Goal: Information Seeking & Learning: Learn about a topic

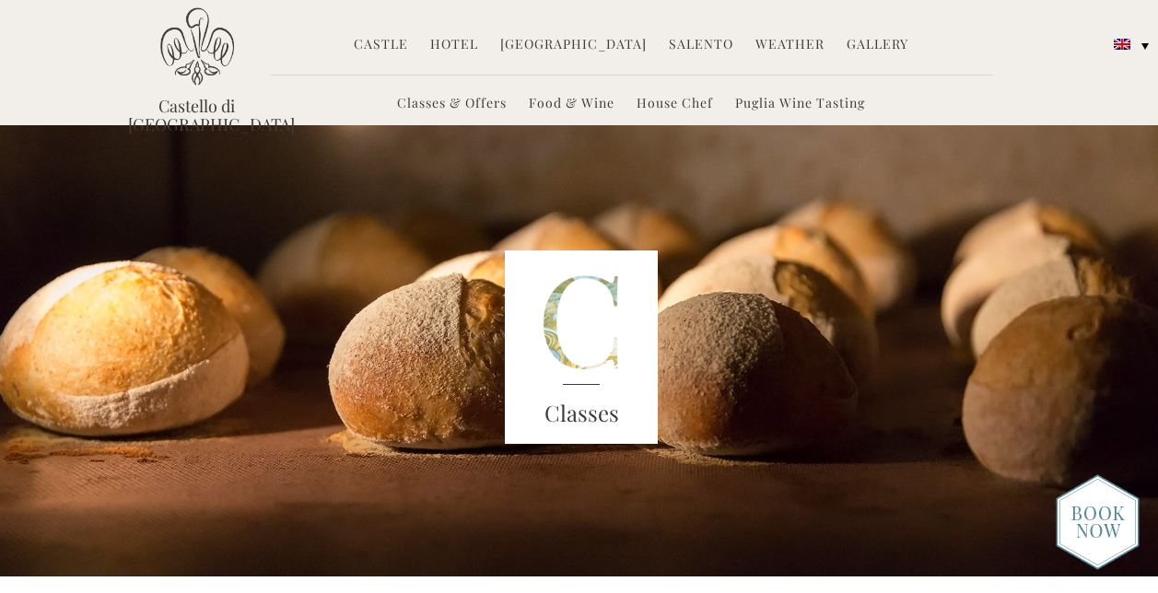
click at [571, 43] on link "[GEOGRAPHIC_DATA]" at bounding box center [573, 45] width 147 height 21
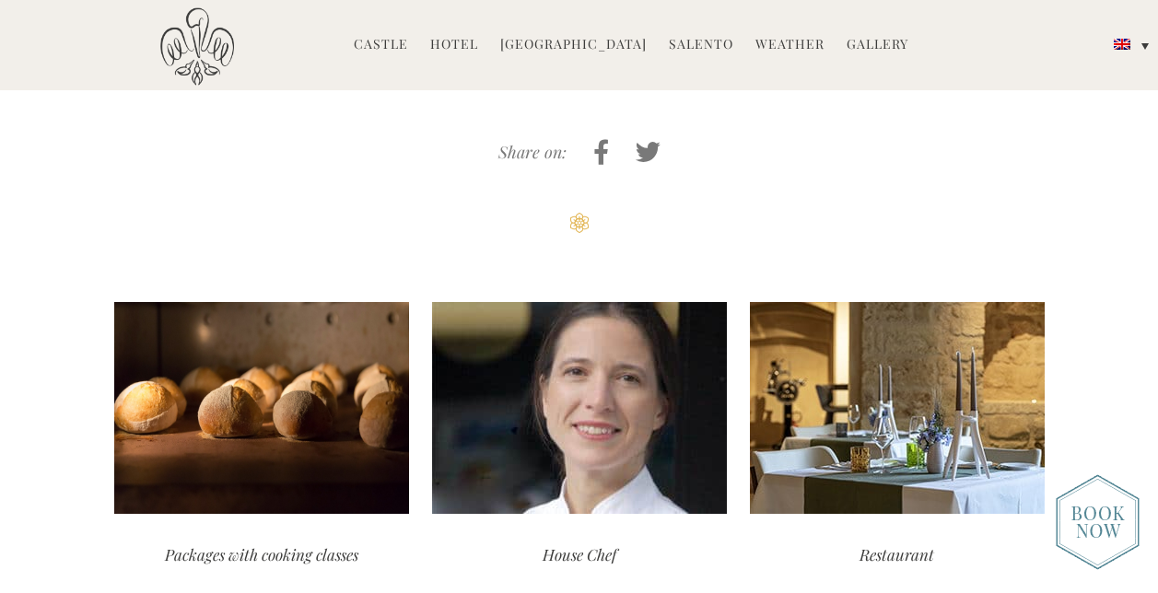
scroll to position [4213, 0]
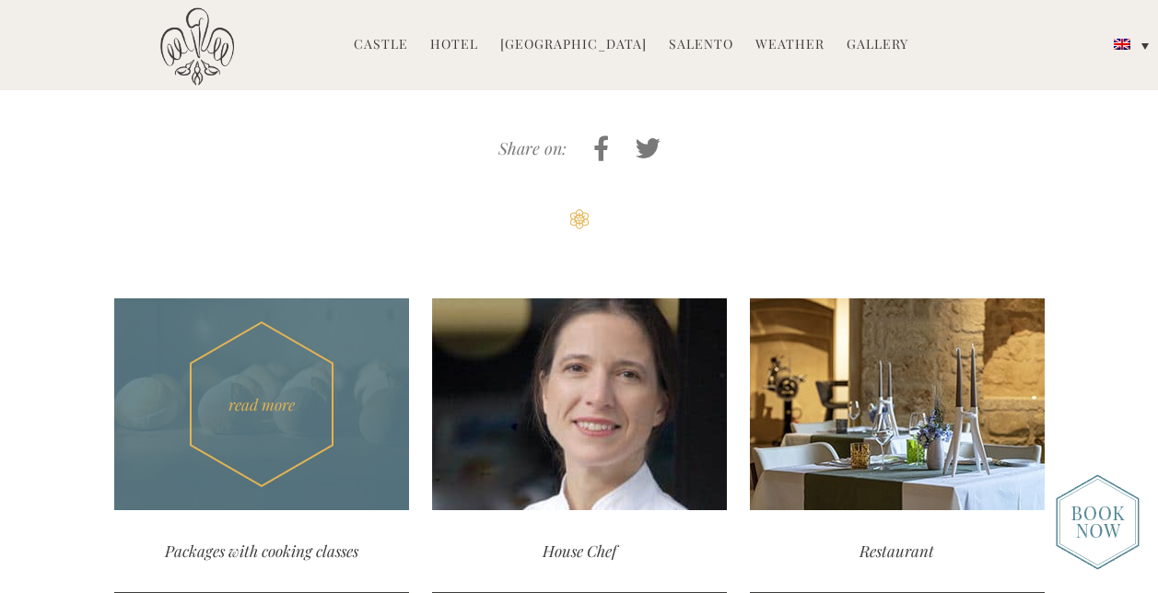
click at [212, 510] on div "Packages with cooking classes" at bounding box center [261, 551] width 295 height 82
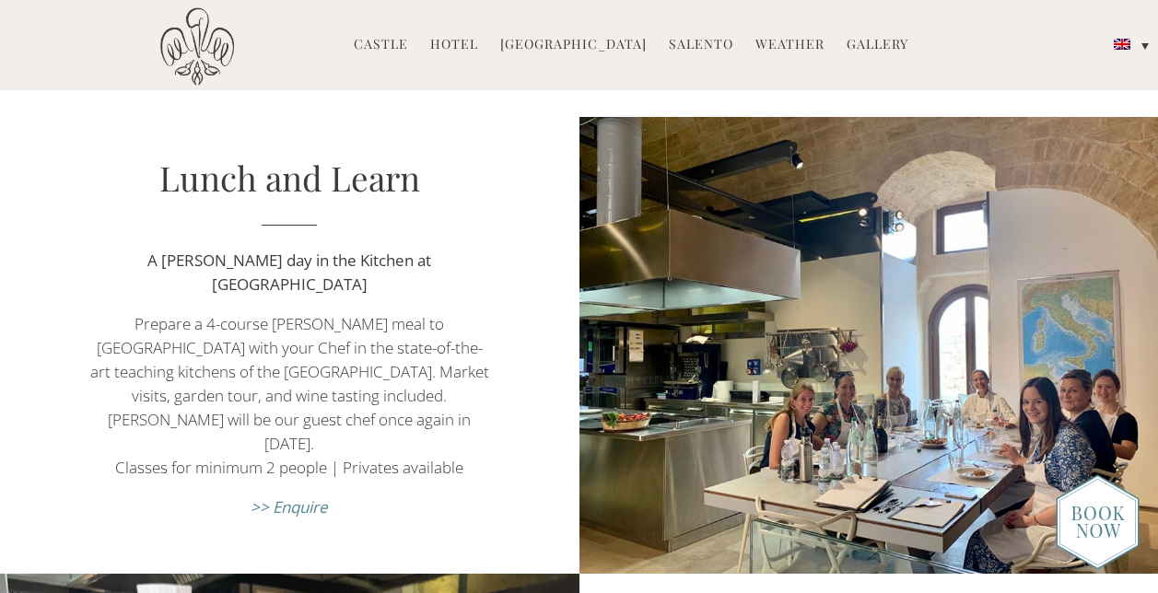
scroll to position [710, 0]
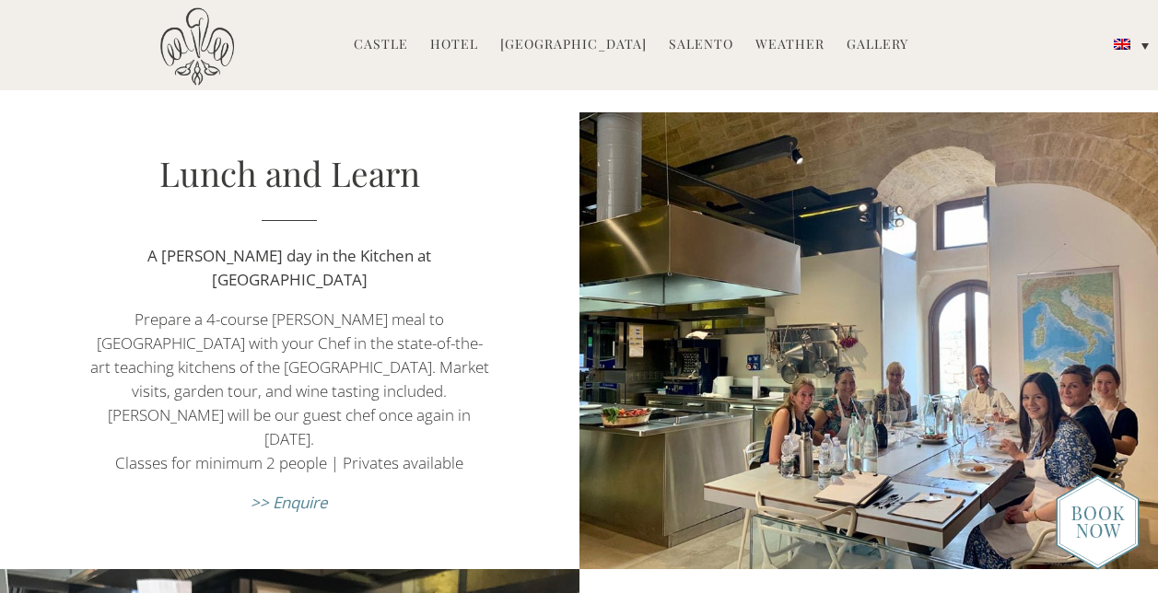
click at [81, 445] on div "Lunch and Learn A Pugliese day in the Kitchen at Castello di Ugento Prepare a 4…" at bounding box center [290, 340] width 580 height 383
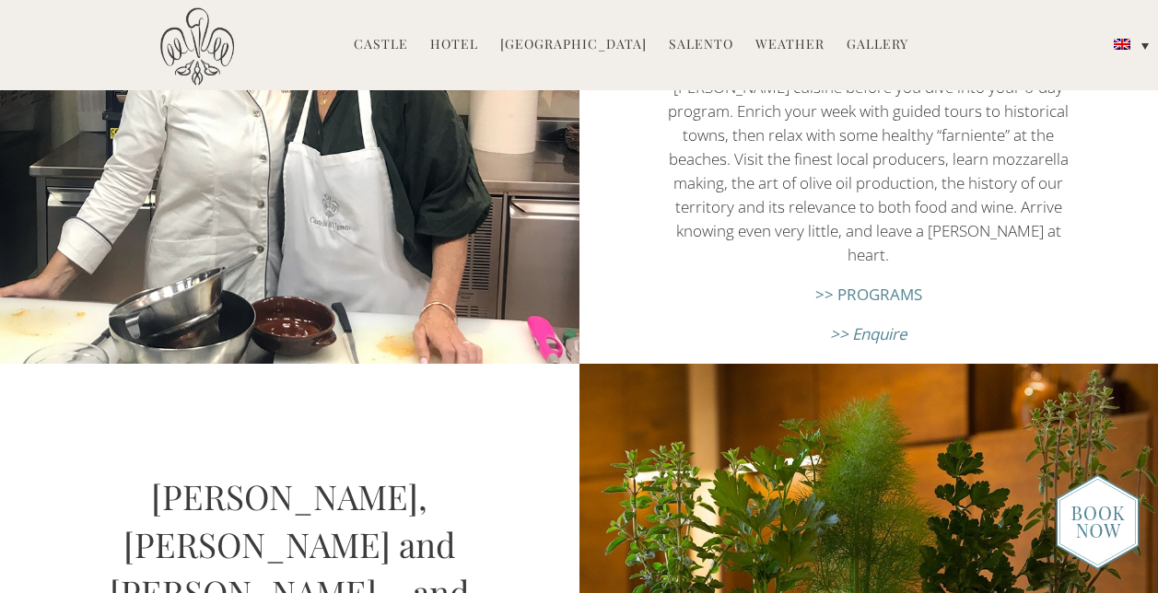
scroll to position [2289, 0]
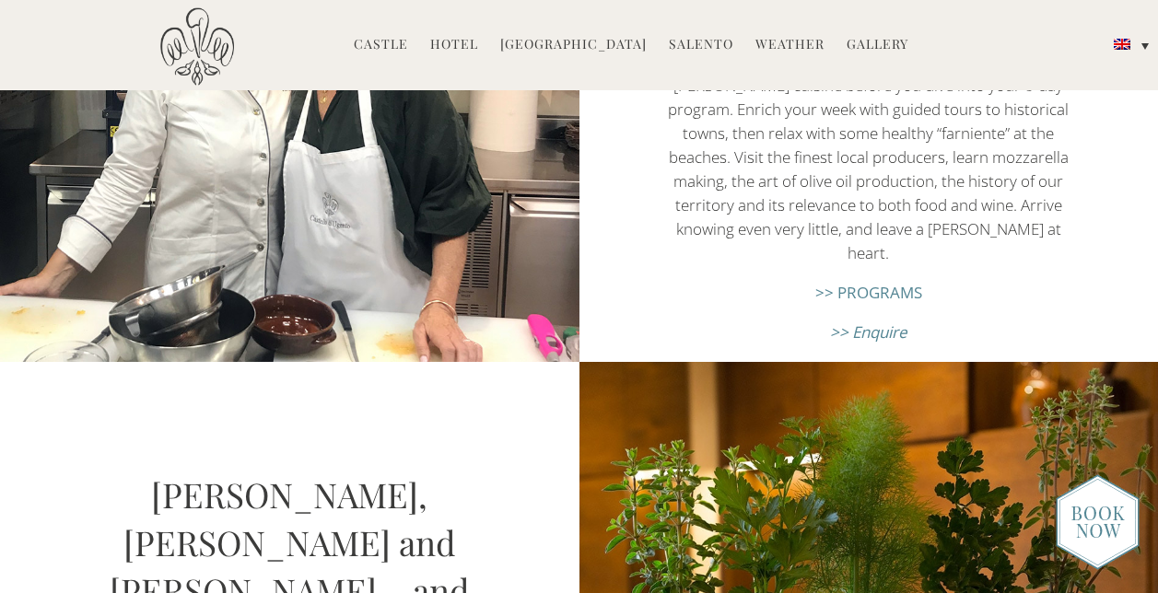
click at [142, 421] on div "Parsley, sage, rosemary and thyme… and much more" at bounding box center [290, 590] width 580 height 457
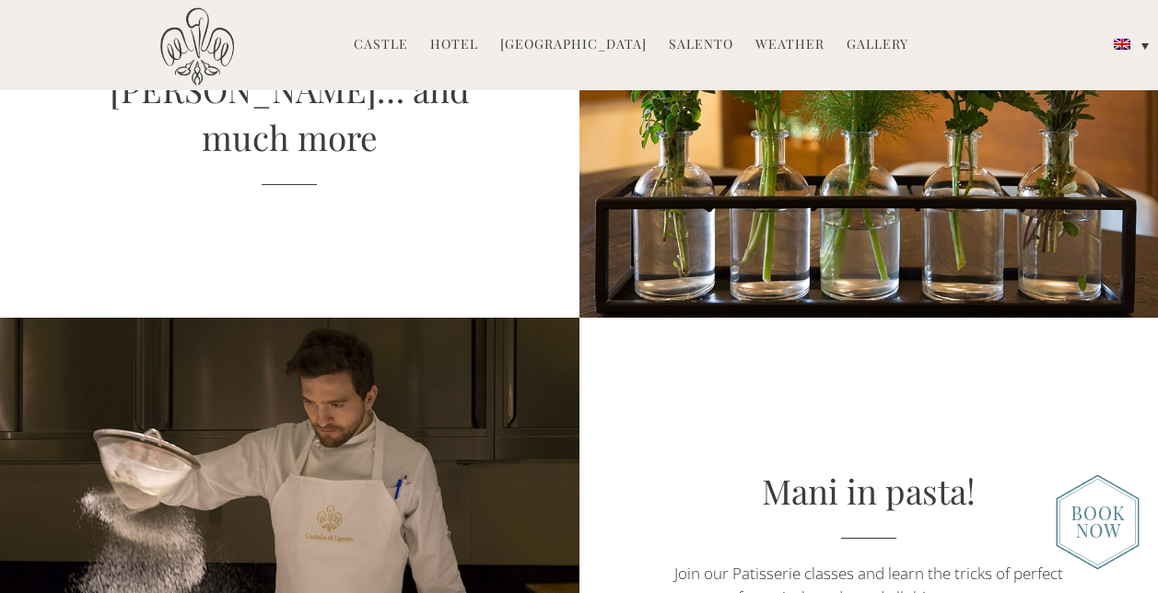
scroll to position [2792, 0]
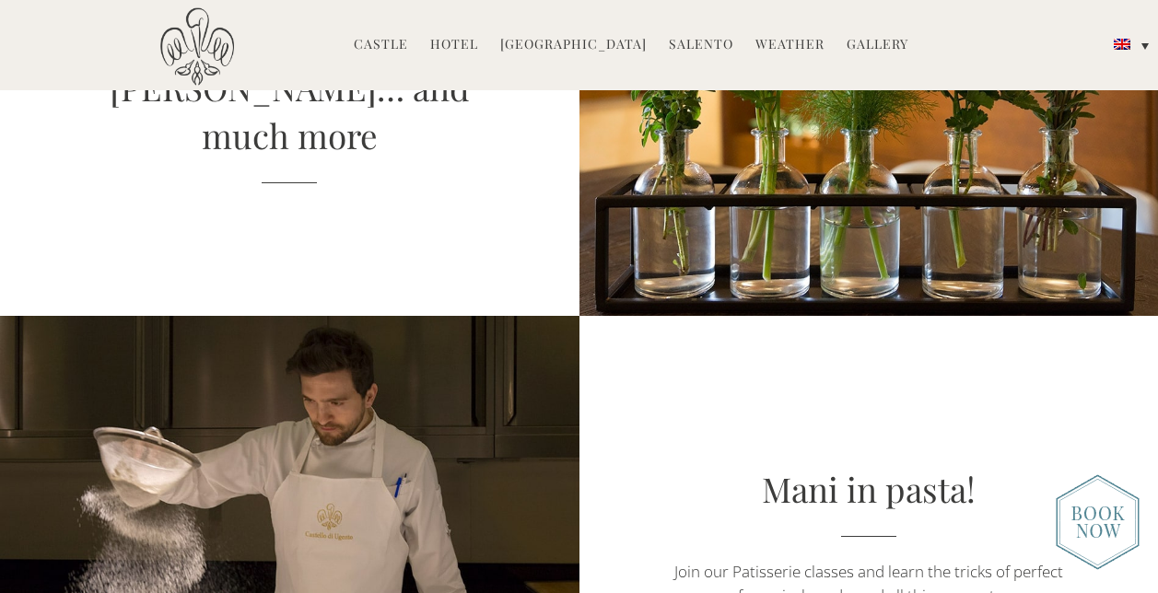
click at [135, 423] on div at bounding box center [290, 544] width 405 height 457
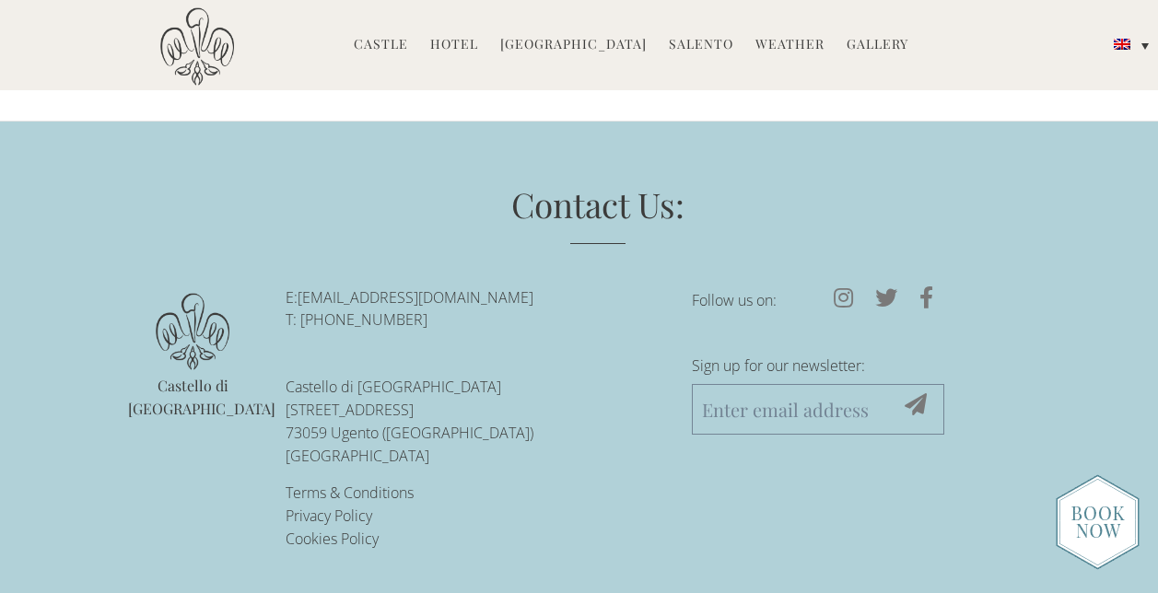
scroll to position [3836, 0]
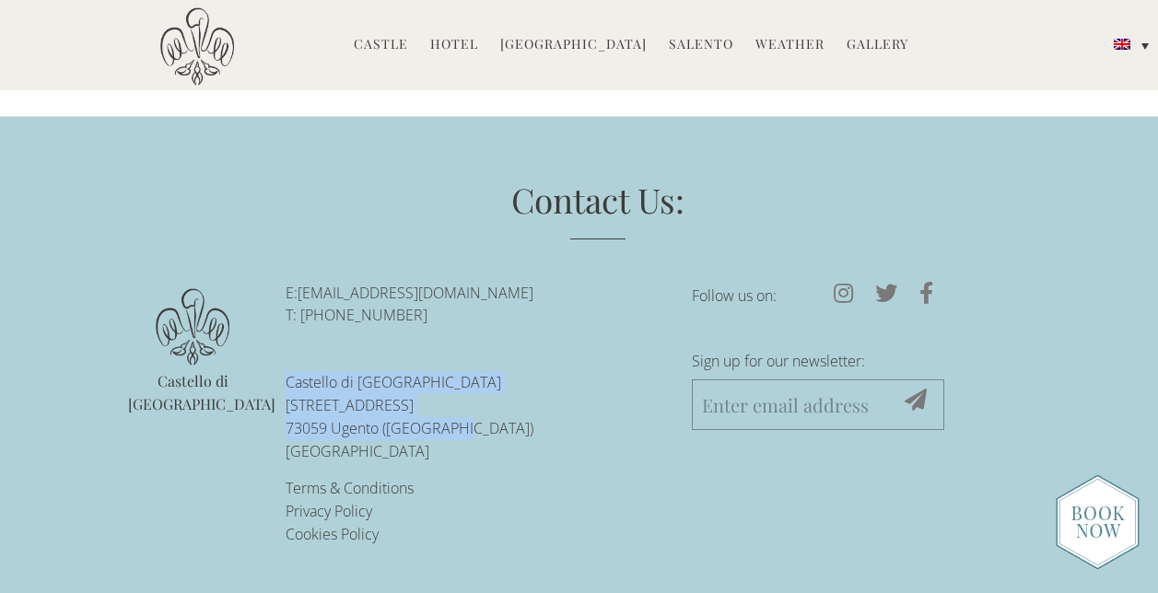
drag, startPoint x: 287, startPoint y: 379, endPoint x: 463, endPoint y: 419, distance: 180.6
click at [463, 419] on p "Castello di Ugento Via Castello 13 73059 Ugento (LE) Italy" at bounding box center [475, 416] width 379 height 91
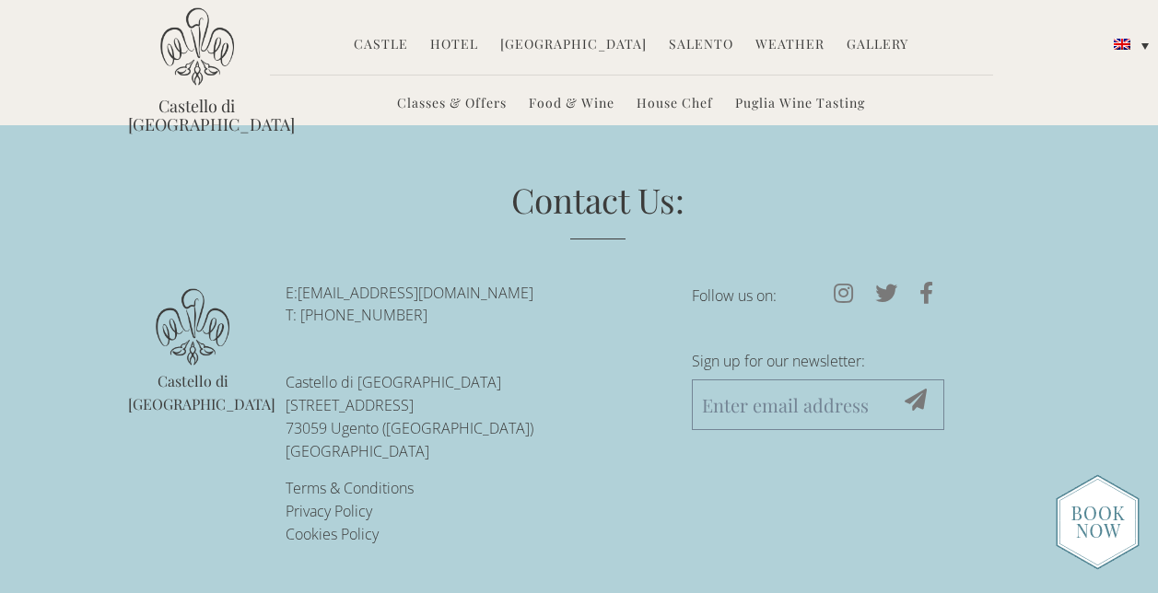
click at [338, 222] on h3 "Contact Us:" at bounding box center [598, 208] width 838 height 64
click at [478, 41] on link "Hotel" at bounding box center [454, 45] width 48 height 21
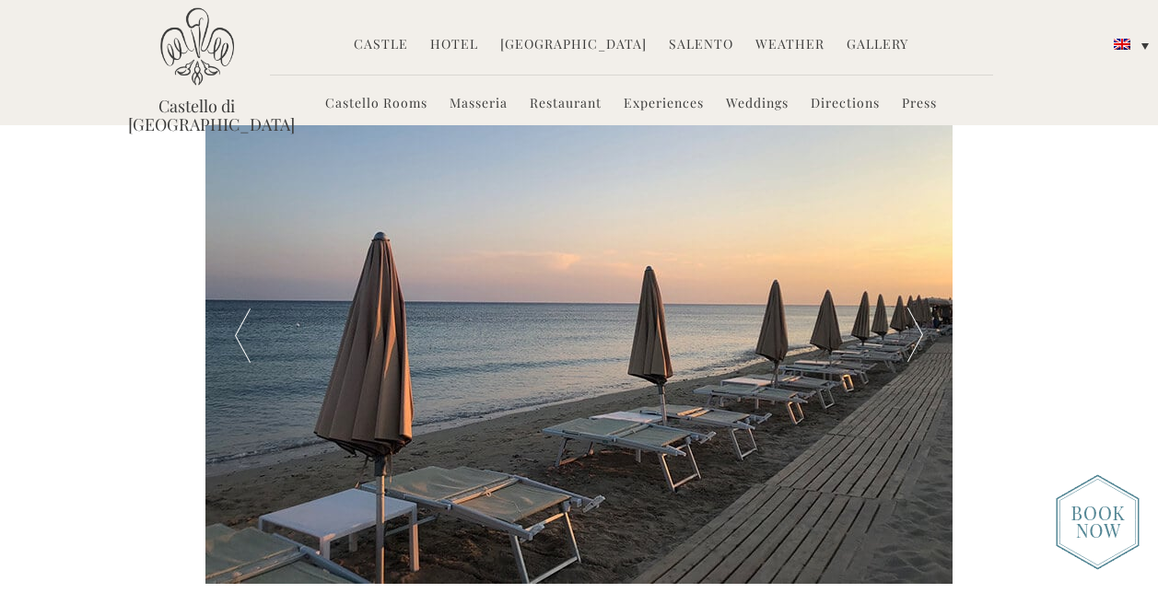
scroll to position [3008, 0]
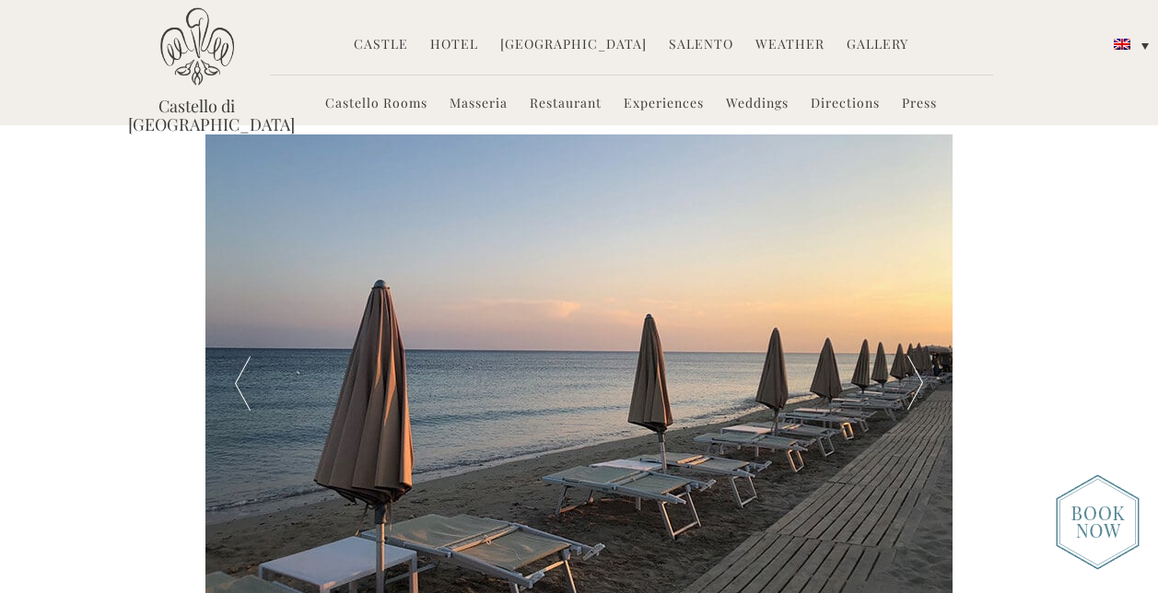
click at [671, 102] on link "Experiences" at bounding box center [664, 104] width 80 height 21
click at [665, 98] on link "Experiences" at bounding box center [664, 104] width 80 height 21
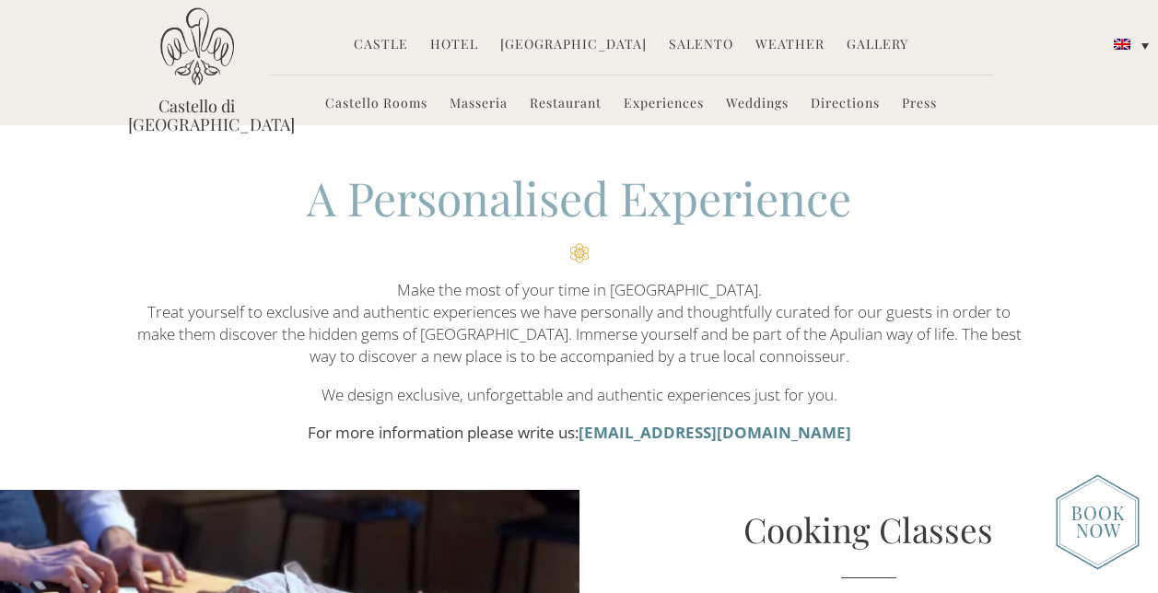
click at [461, 40] on link "Hotel" at bounding box center [454, 45] width 48 height 21
